Goal: Information Seeking & Learning: Learn about a topic

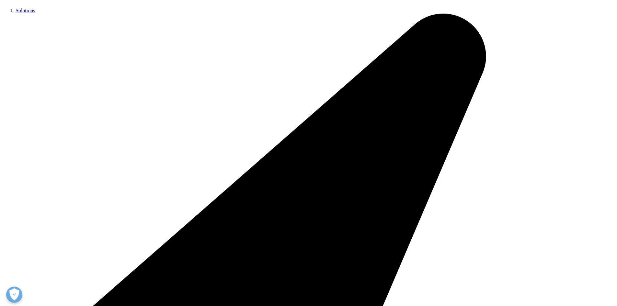
scroll to position [182, 0]
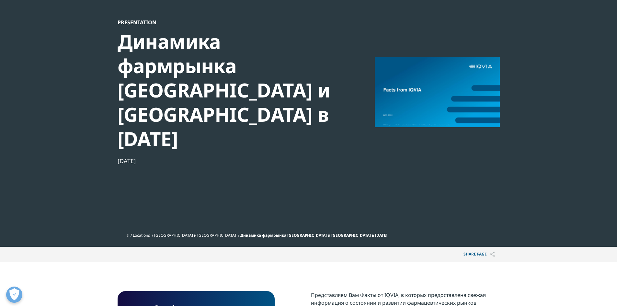
scroll to position [32, 0]
